Goal: Check status

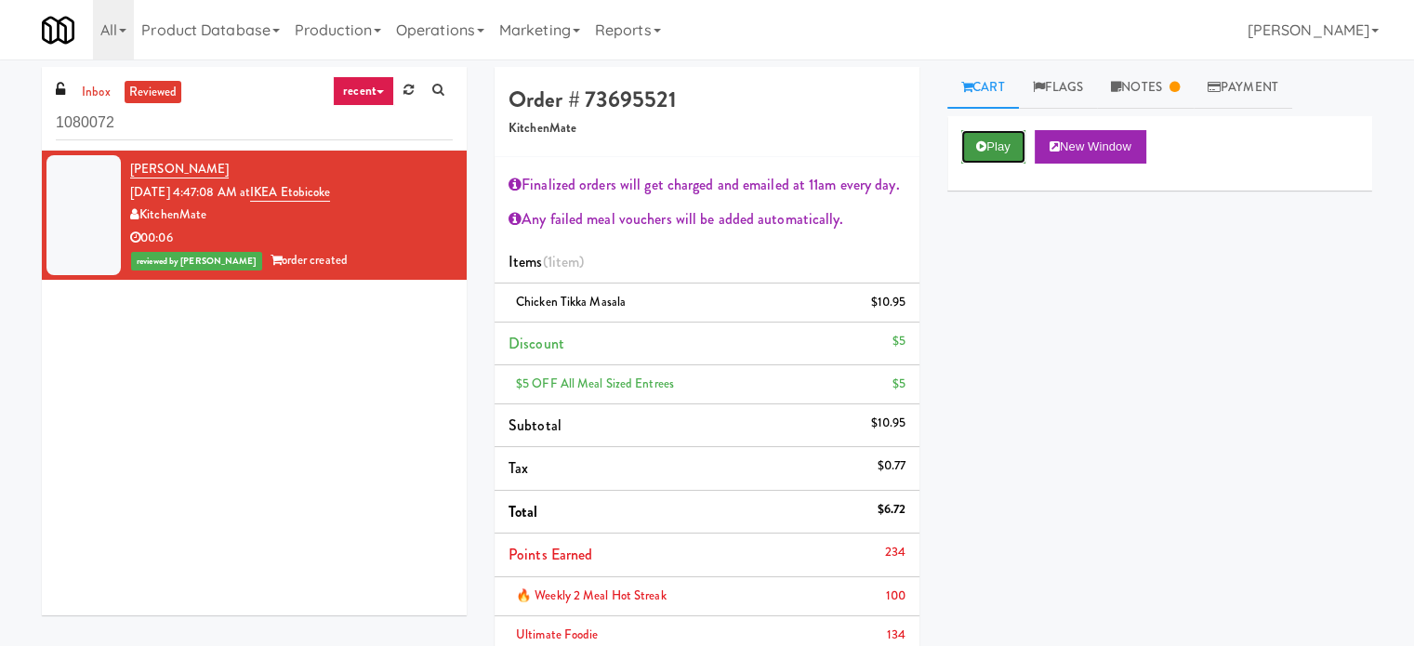
click at [990, 138] on button "Play" at bounding box center [993, 146] width 64 height 33
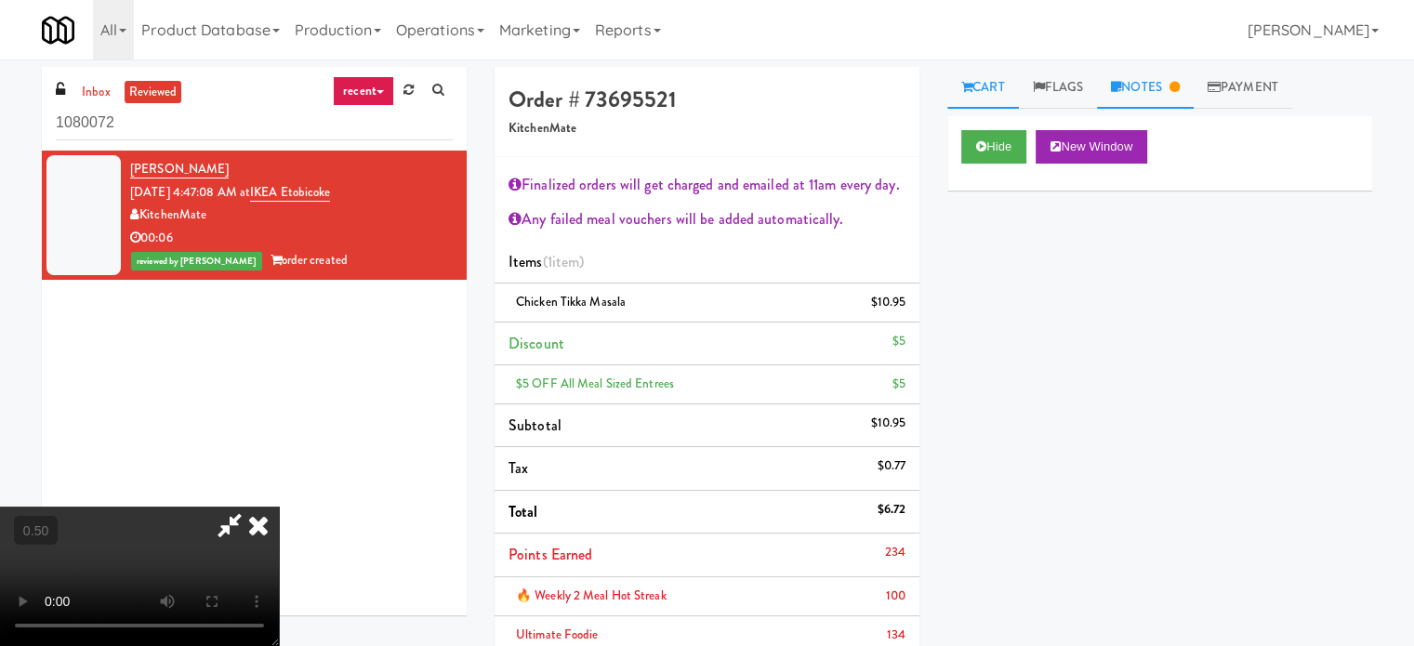
click at [1163, 88] on link "Notes" at bounding box center [1145, 88] width 97 height 42
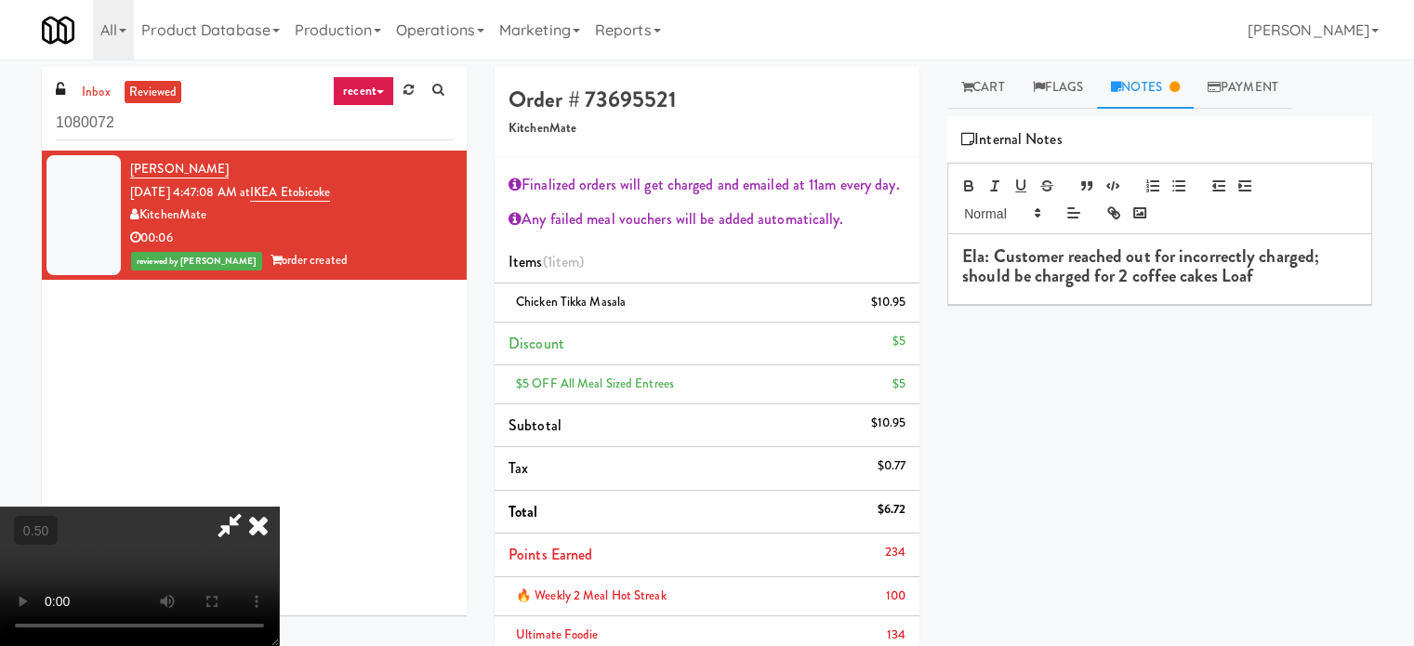
click at [279, 507] on video at bounding box center [139, 576] width 279 height 139
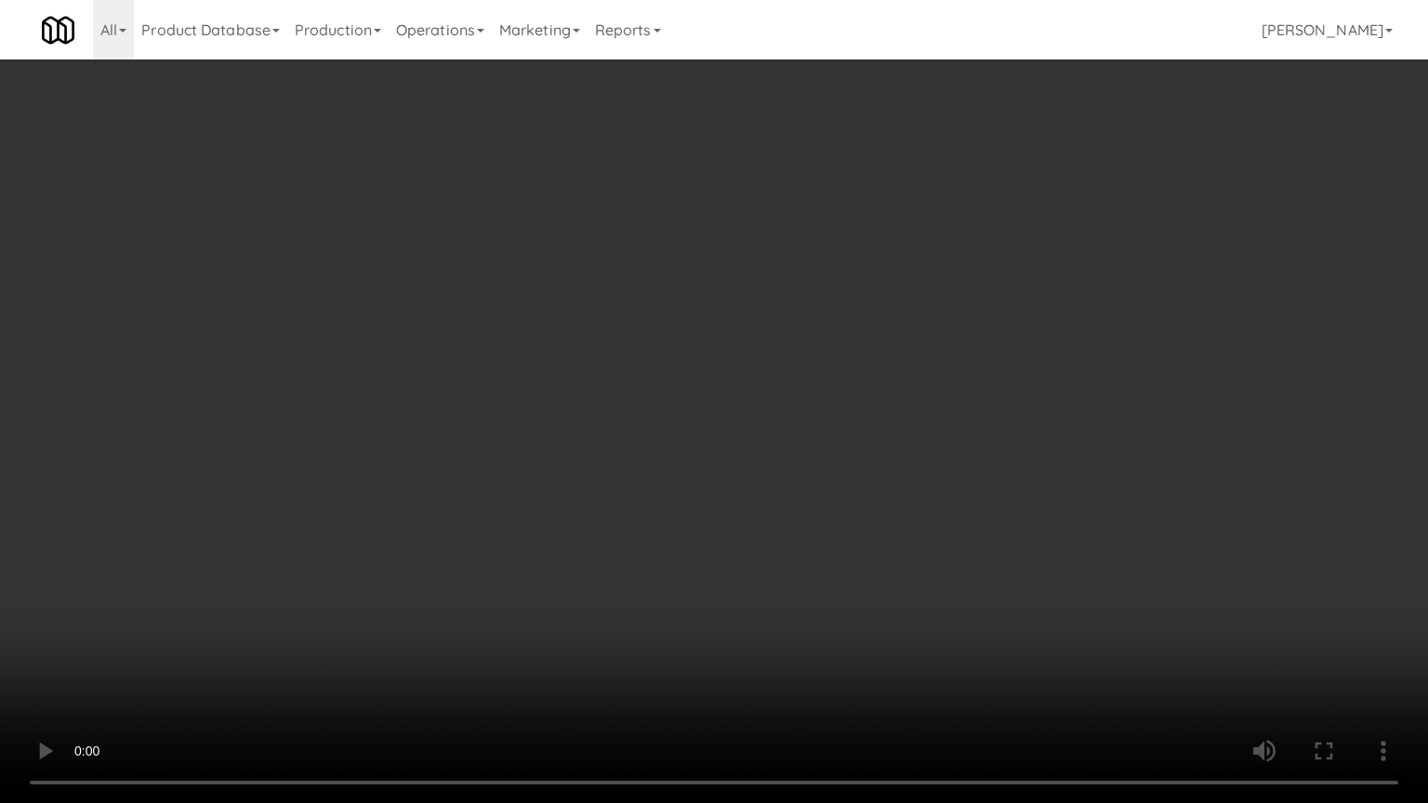
click at [617, 394] on video at bounding box center [714, 401] width 1428 height 803
drag, startPoint x: 634, startPoint y: 388, endPoint x: 728, endPoint y: 222, distance: 191.0
click at [636, 387] on video at bounding box center [714, 401] width 1428 height 803
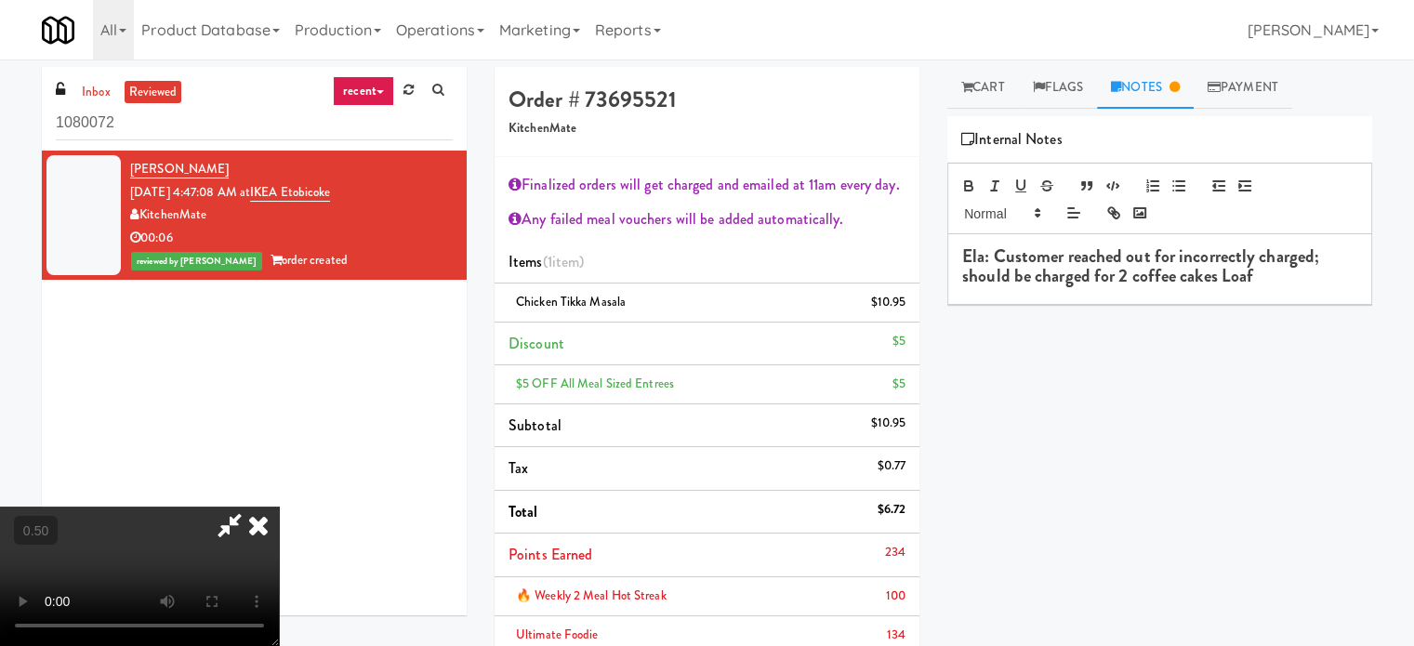
click at [279, 507] on icon at bounding box center [258, 525] width 41 height 37
